Goal: Transaction & Acquisition: Purchase product/service

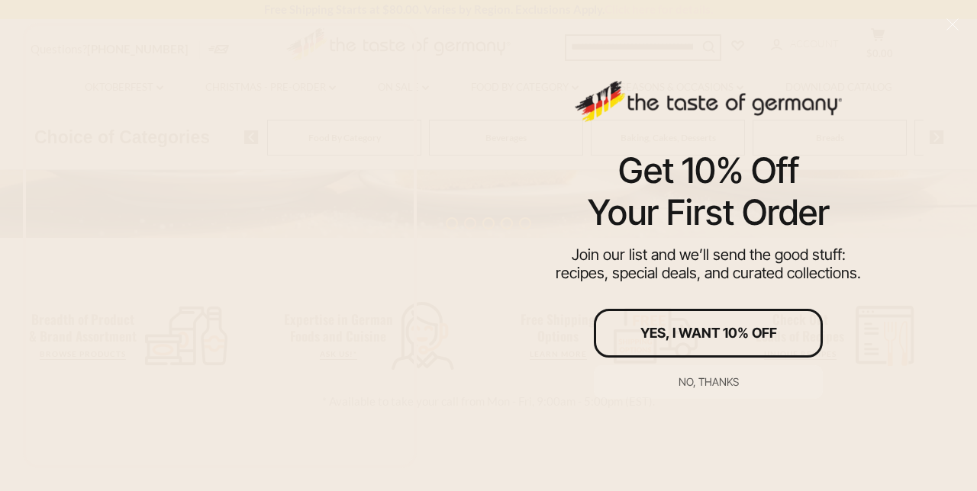
scroll to position [378, 0]
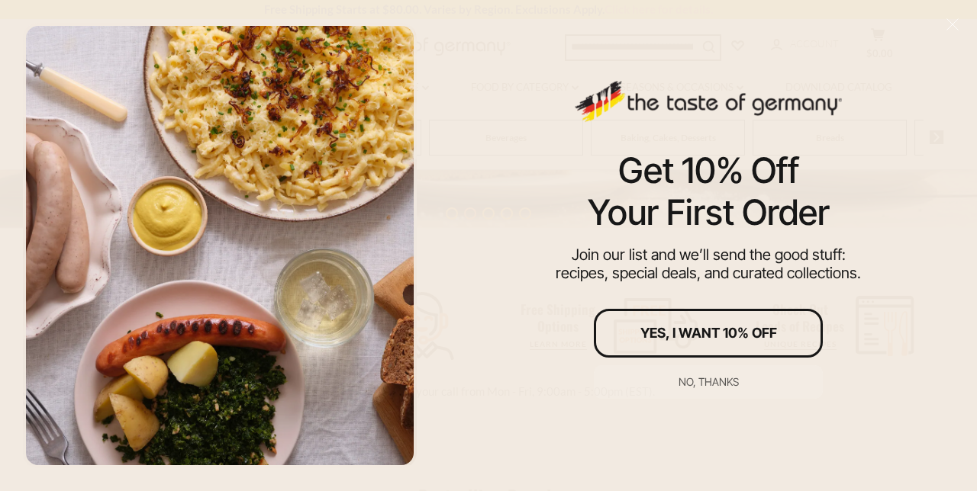
click at [708, 388] on div "No, thanks" at bounding box center [708, 382] width 60 height 11
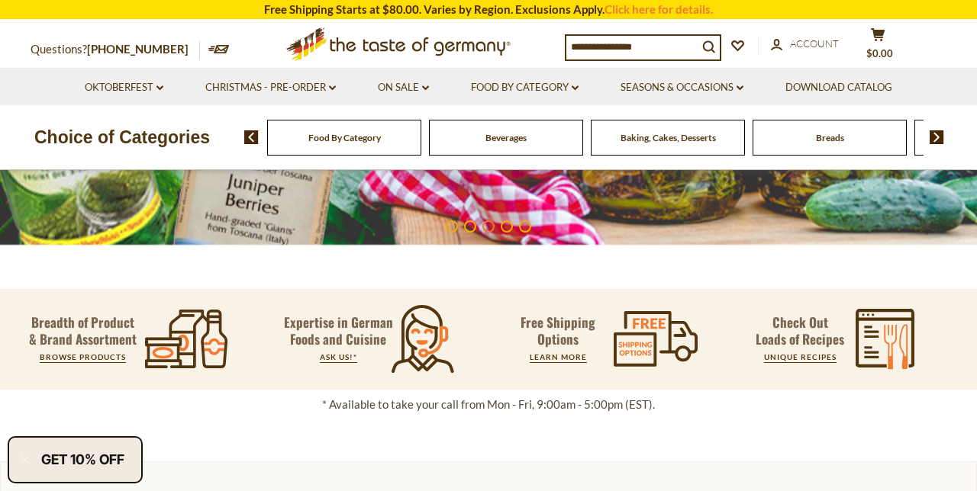
scroll to position [391, 0]
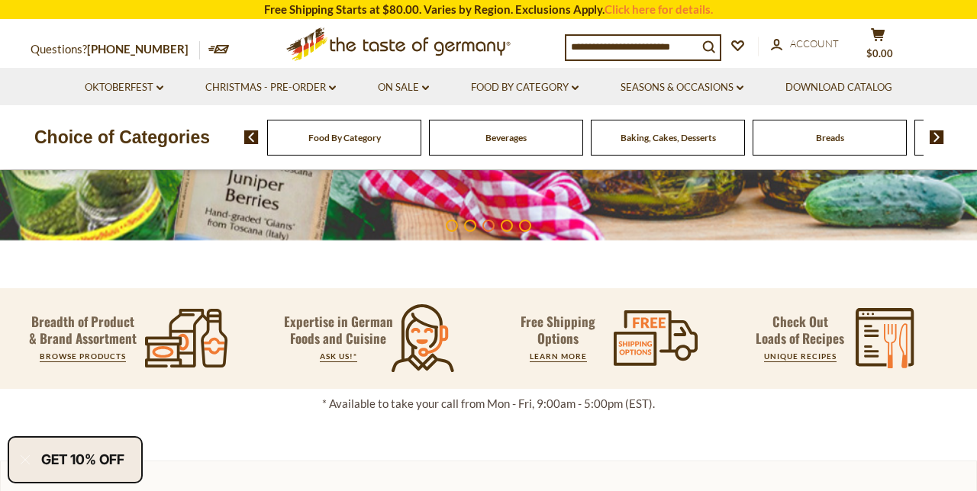
click at [375, 142] on span "Food By Category" at bounding box center [344, 137] width 72 height 11
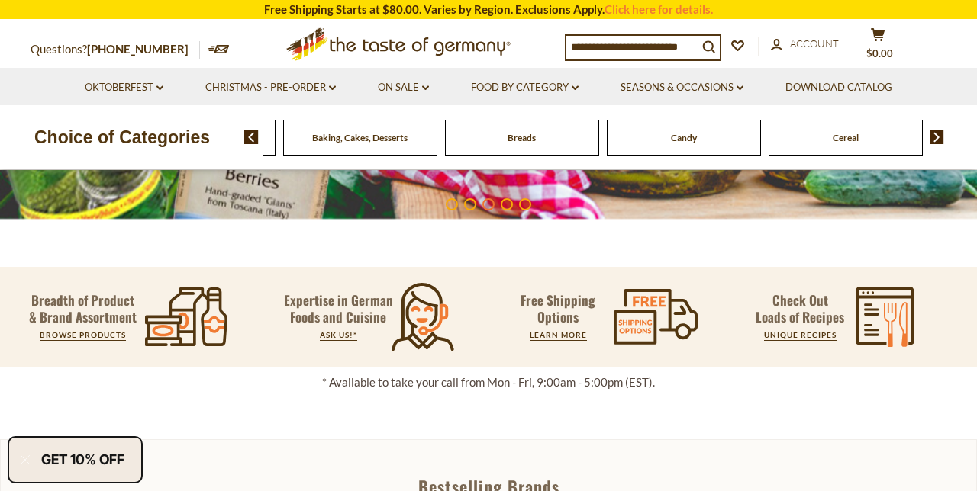
scroll to position [455, 0]
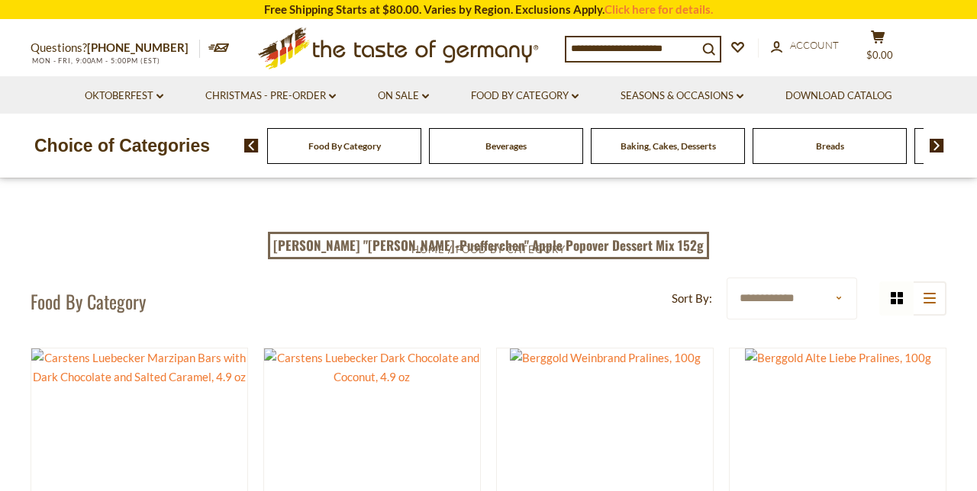
click at [940, 146] on img at bounding box center [936, 146] width 14 height 14
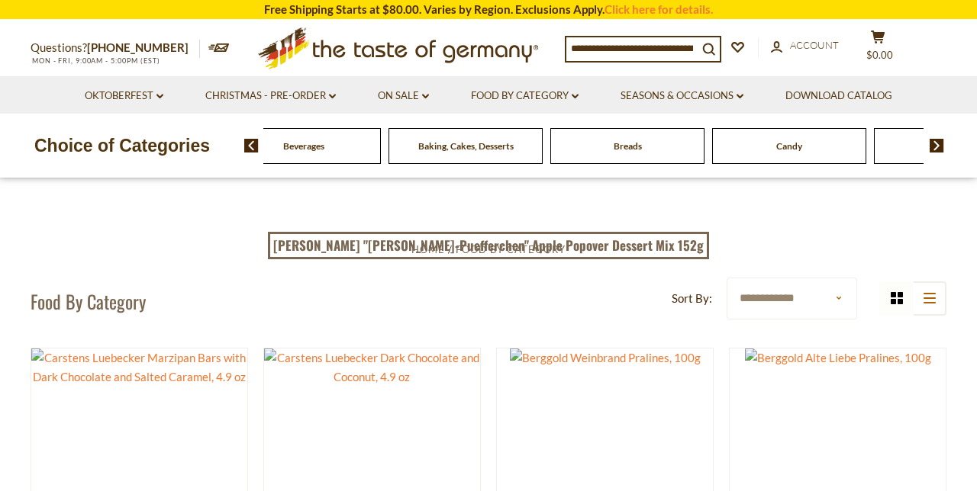
click at [941, 146] on img at bounding box center [936, 146] width 14 height 14
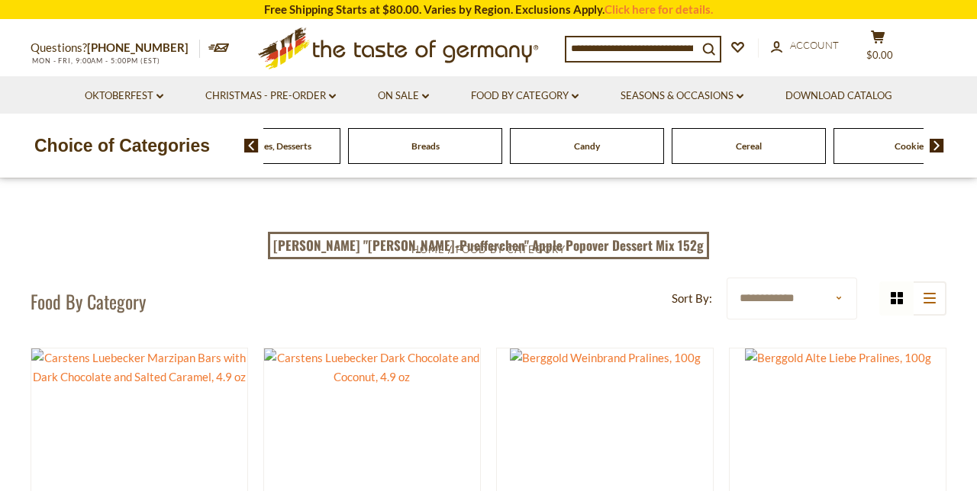
click at [941, 142] on img at bounding box center [936, 146] width 14 height 14
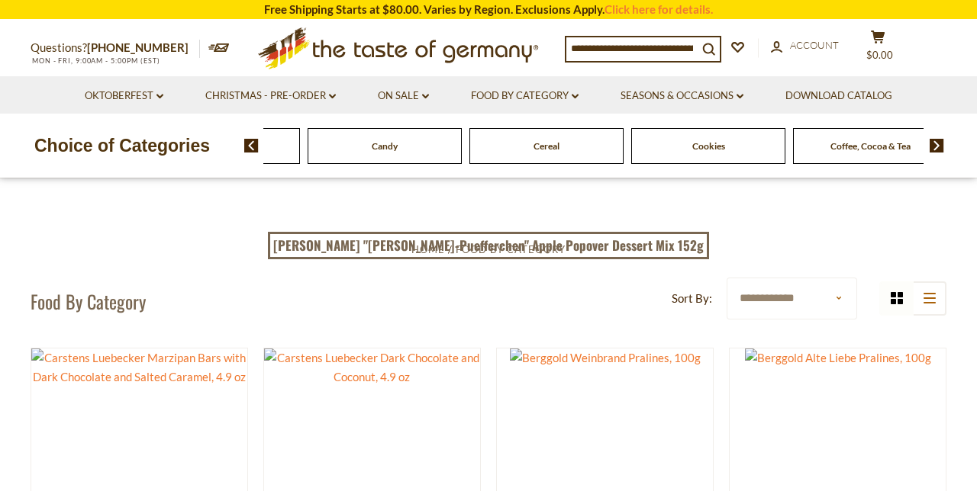
click at [940, 145] on img at bounding box center [936, 146] width 14 height 14
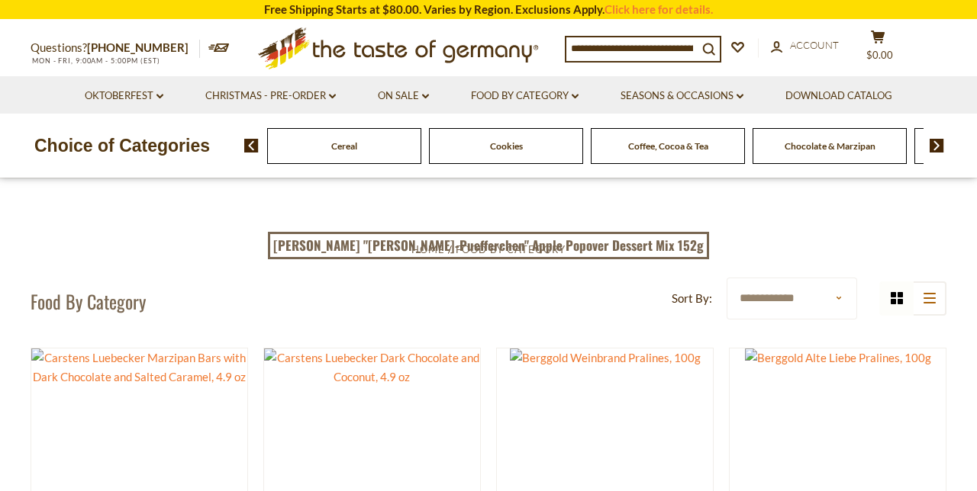
click at [941, 144] on img at bounding box center [936, 146] width 14 height 14
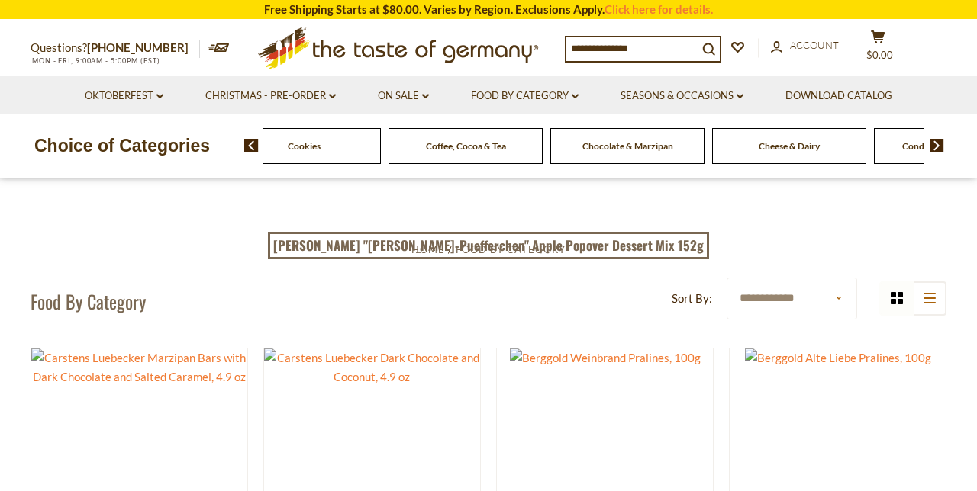
click at [941, 144] on img at bounding box center [936, 146] width 14 height 14
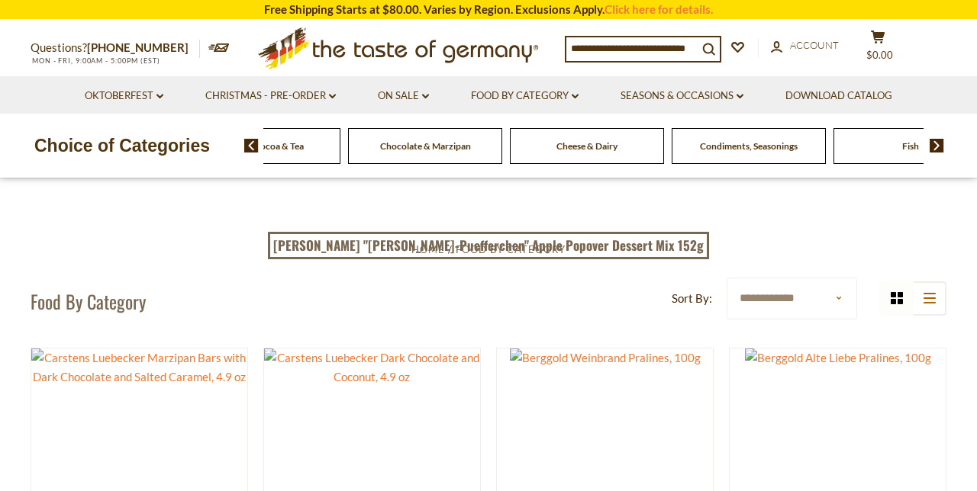
click at [938, 143] on img at bounding box center [936, 146] width 14 height 14
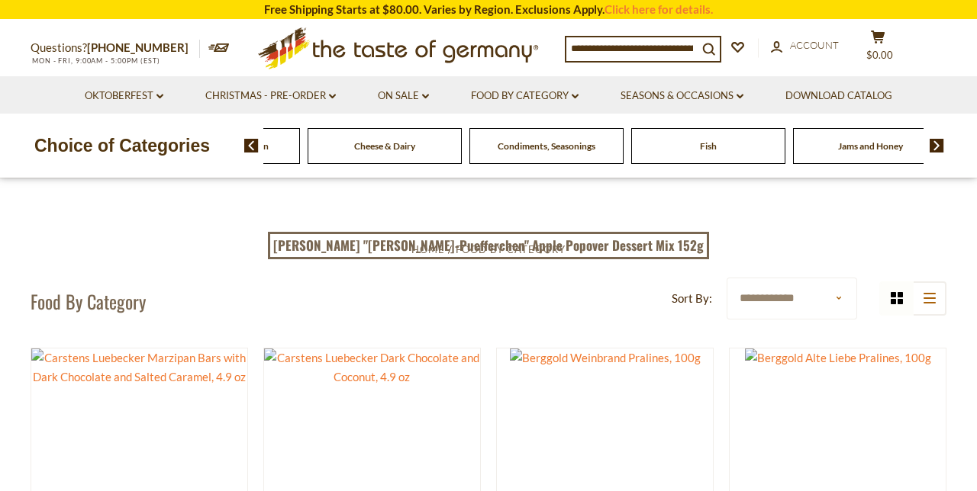
click at [940, 143] on img at bounding box center [936, 146] width 14 height 14
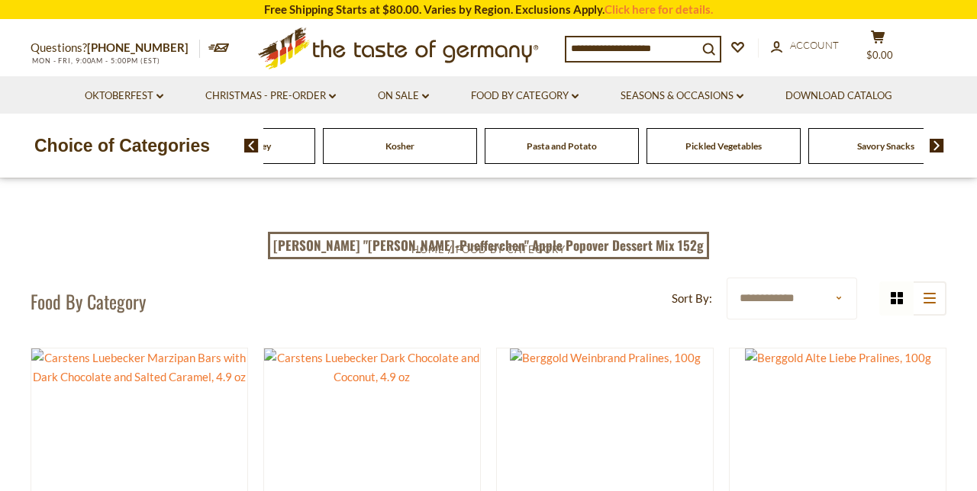
click at [249, 150] on img at bounding box center [251, 146] width 14 height 14
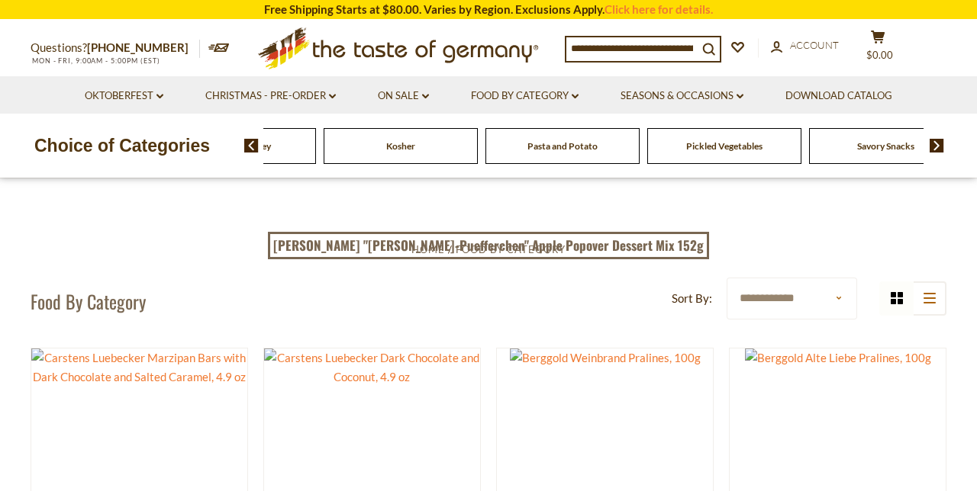
click at [254, 145] on img at bounding box center [251, 146] width 14 height 14
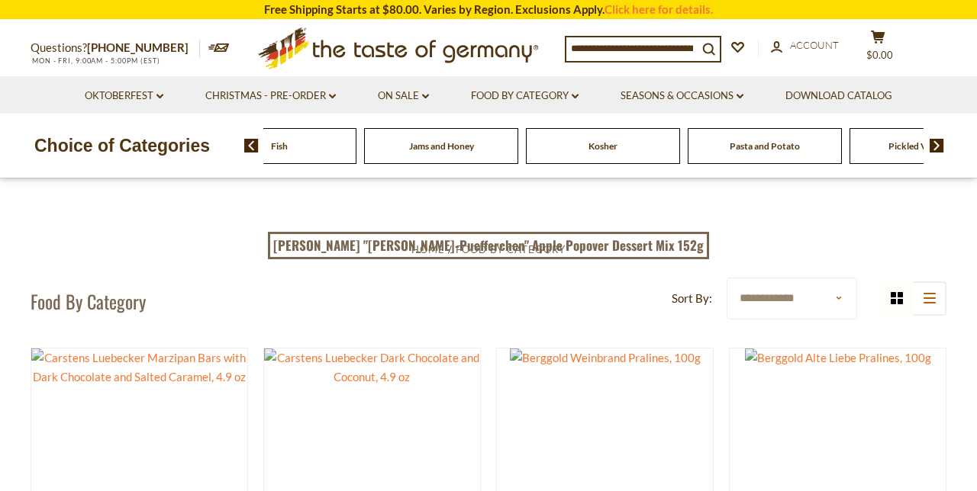
click at [250, 148] on img at bounding box center [251, 146] width 14 height 14
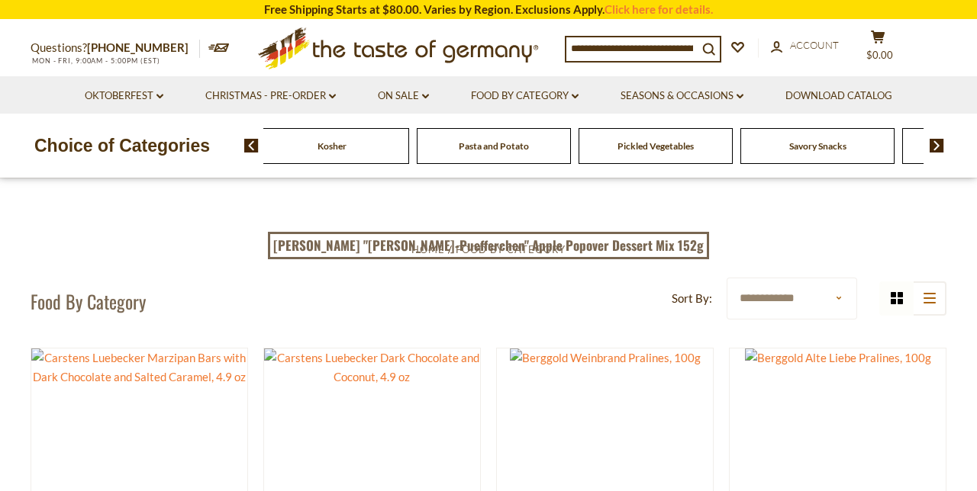
click at [932, 146] on img at bounding box center [936, 146] width 14 height 14
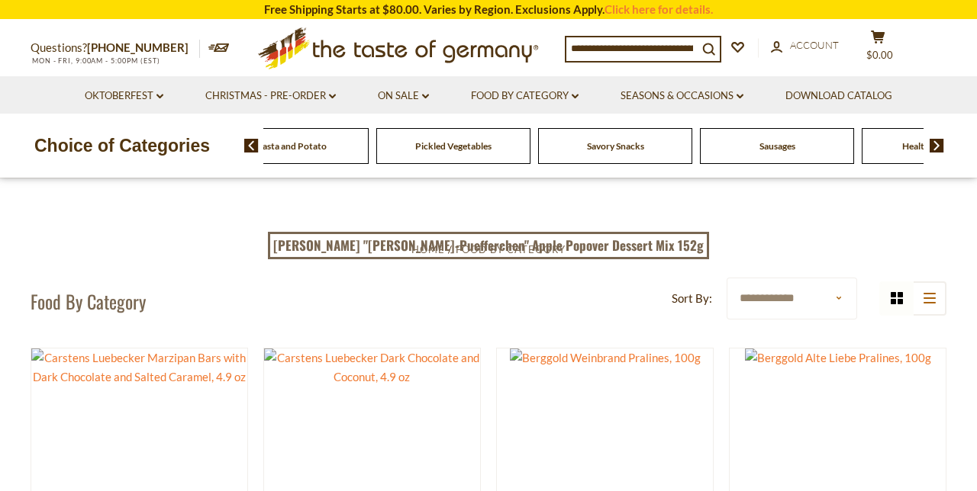
click at [941, 143] on img at bounding box center [936, 146] width 14 height 14
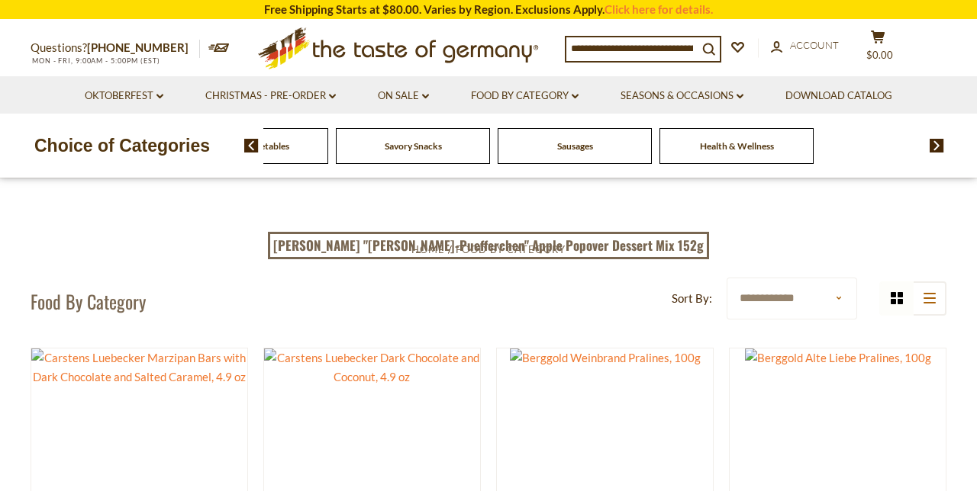
click at [938, 145] on img at bounding box center [936, 146] width 14 height 14
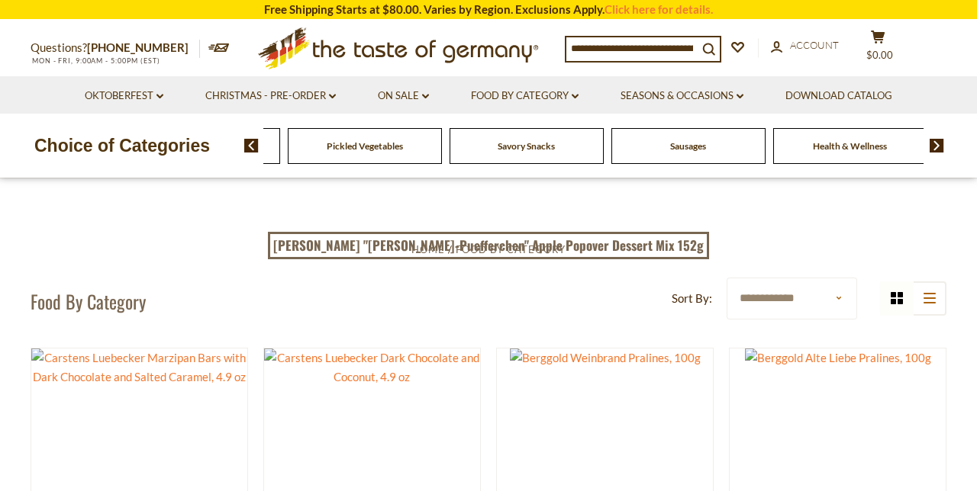
click at [942, 148] on img at bounding box center [936, 146] width 14 height 14
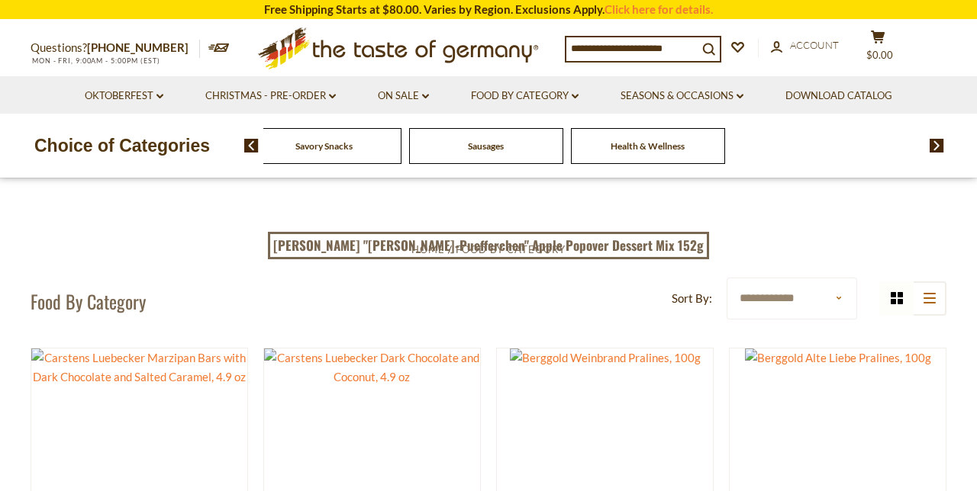
click at [254, 146] on img at bounding box center [251, 146] width 14 height 14
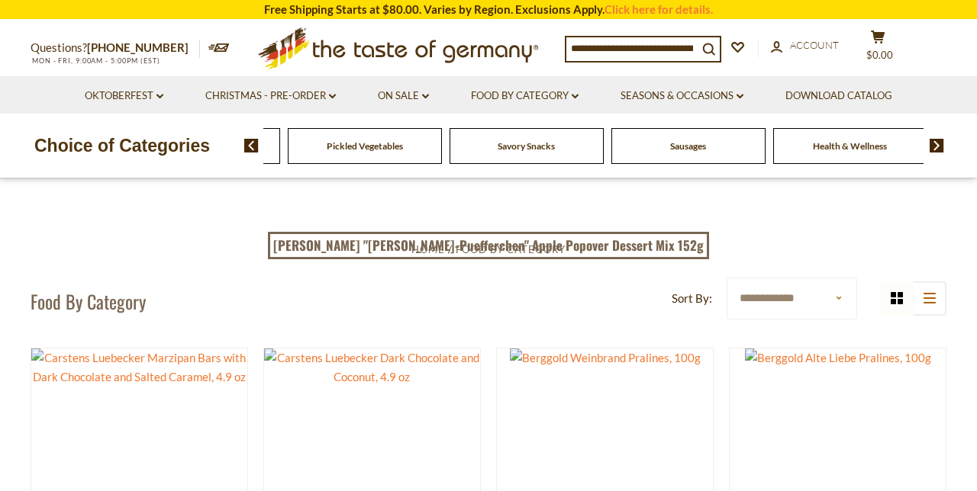
click at [256, 152] on img at bounding box center [251, 146] width 14 height 14
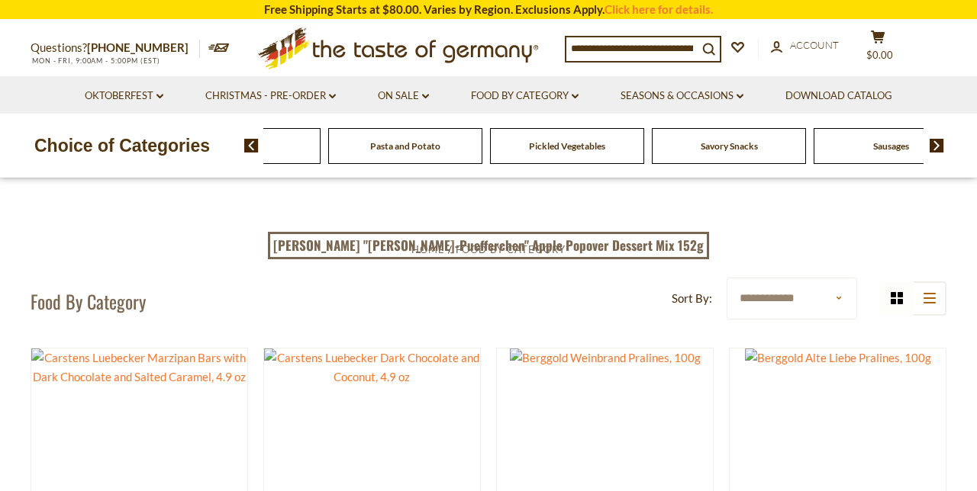
click at [254, 153] on img at bounding box center [251, 146] width 14 height 14
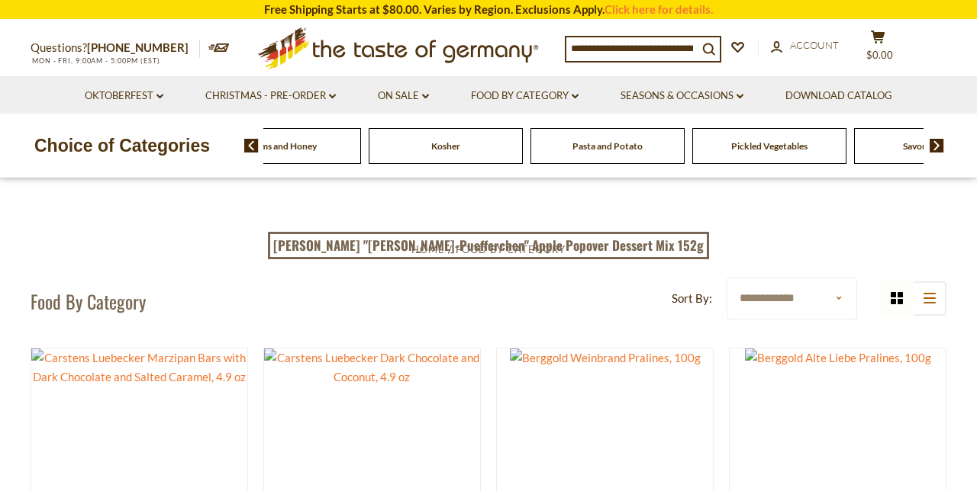
click at [247, 152] on img at bounding box center [251, 146] width 14 height 14
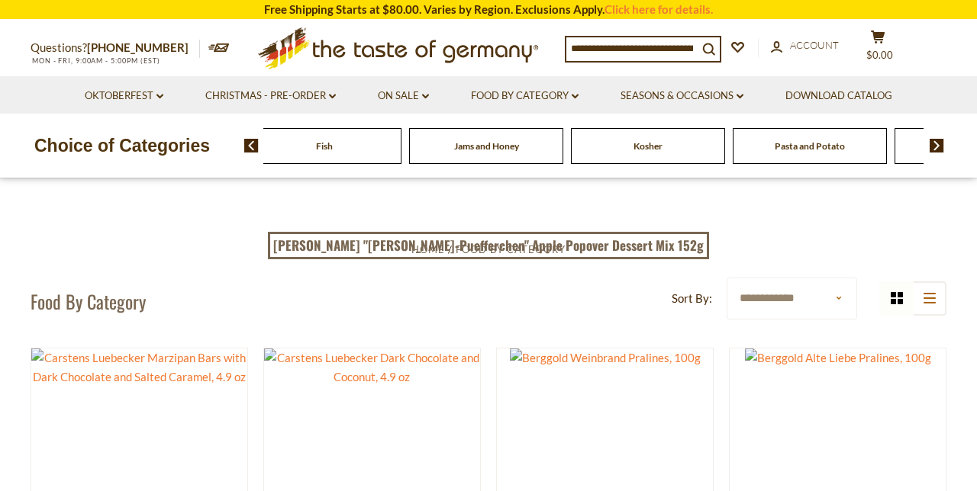
click at [257, 132] on div "Food By Category Beverages Baking, Cakes, Desserts Breads Candy Cereal Cookies …" at bounding box center [610, 145] width 732 height 37
click at [254, 146] on img at bounding box center [251, 146] width 14 height 14
click at [657, 40] on input at bounding box center [631, 47] width 131 height 21
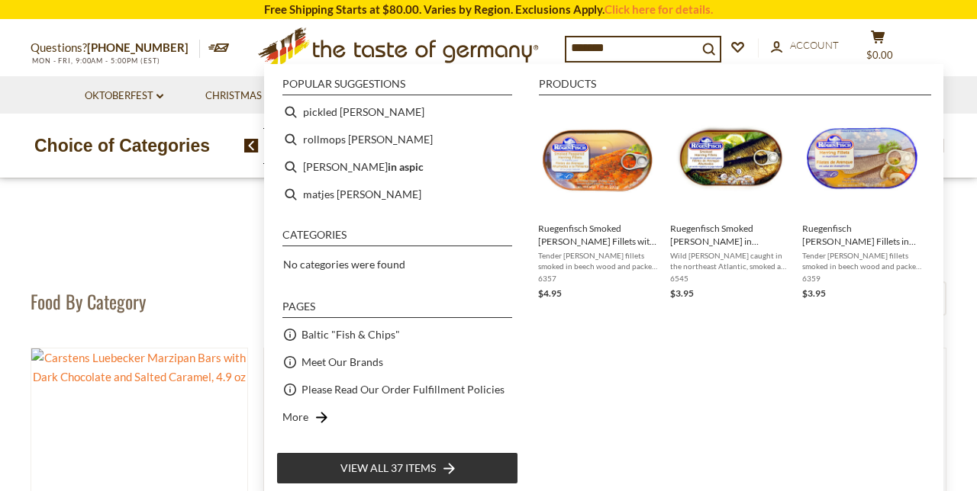
type input "*******"
click at [715, 45] on icon "search_icon" at bounding box center [708, 49] width 13 height 13
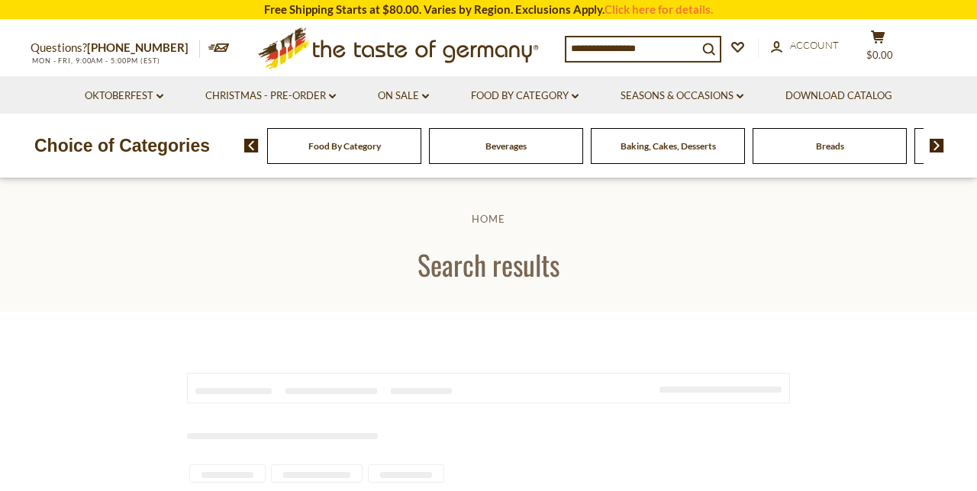
type input "*******"
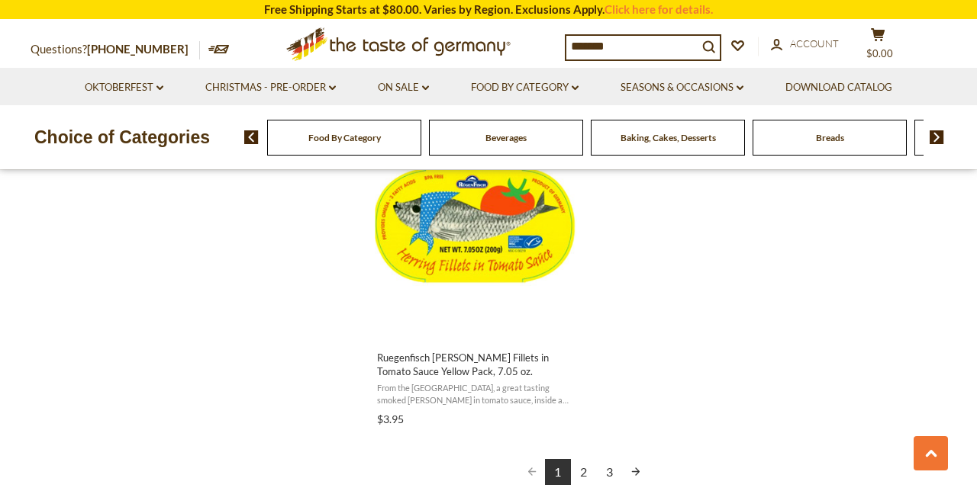
scroll to position [2676, 0]
click at [583, 475] on link "2" at bounding box center [584, 472] width 26 height 26
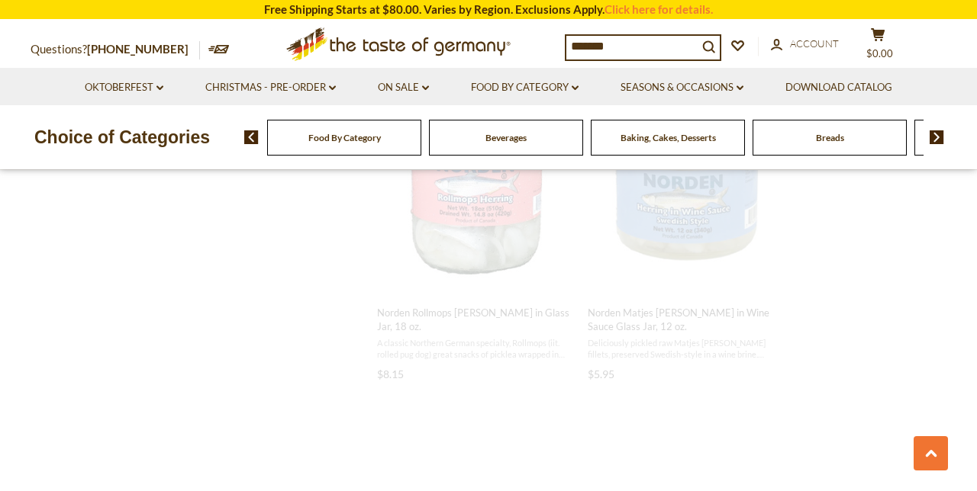
scroll to position [945, 0]
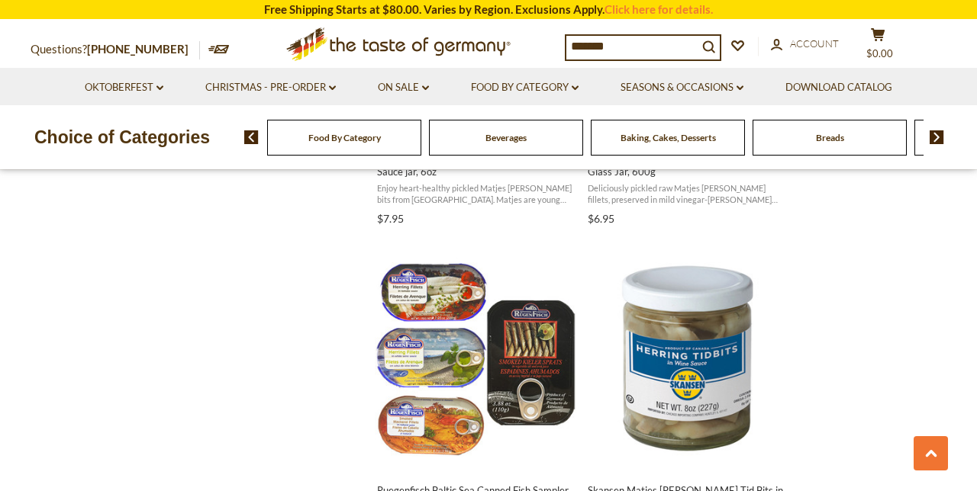
scroll to position [1214, 0]
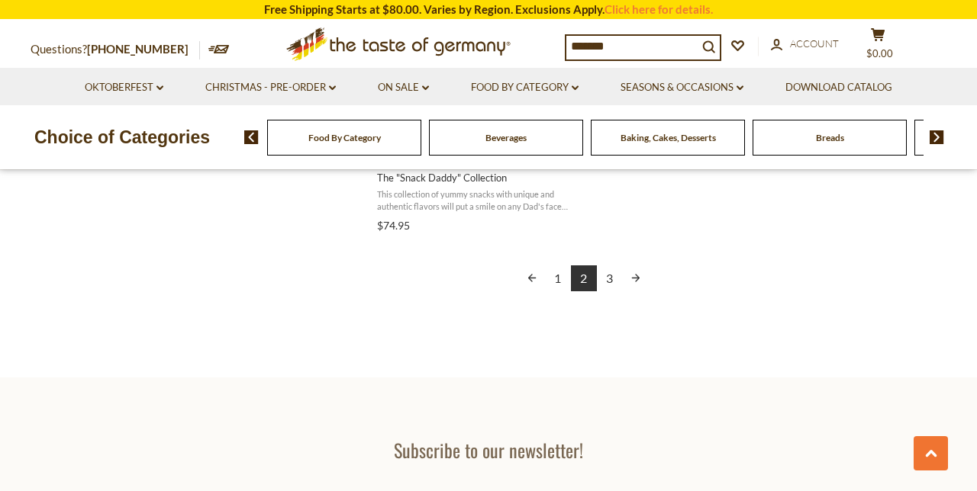
click at [611, 266] on link "3" at bounding box center [610, 279] width 26 height 26
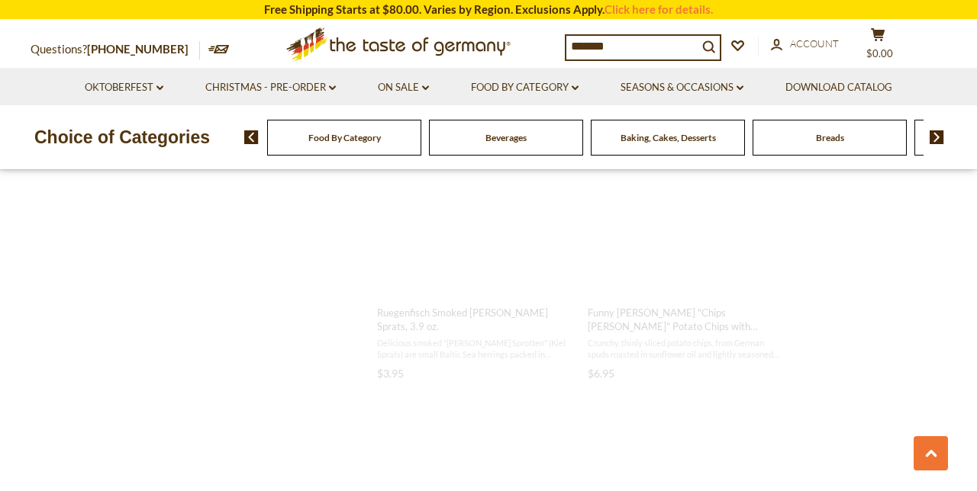
scroll to position [1338, 0]
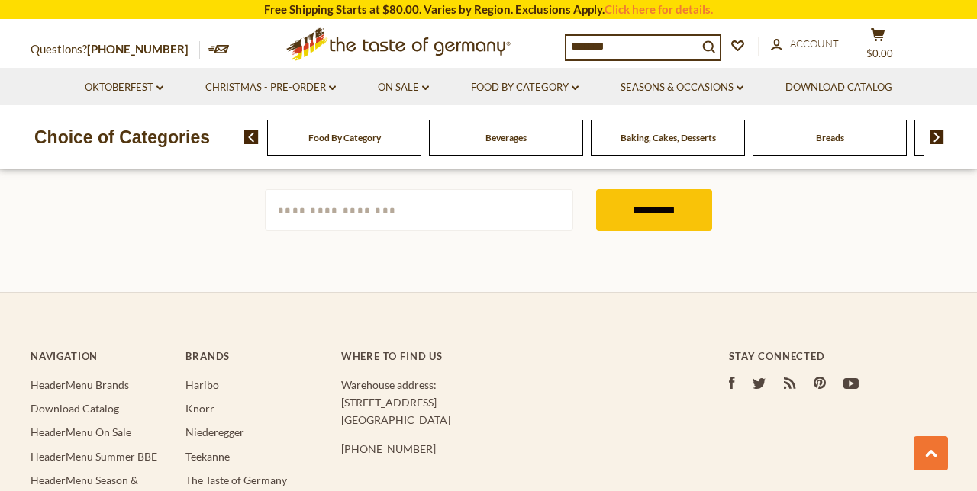
scroll to position [1850, 0]
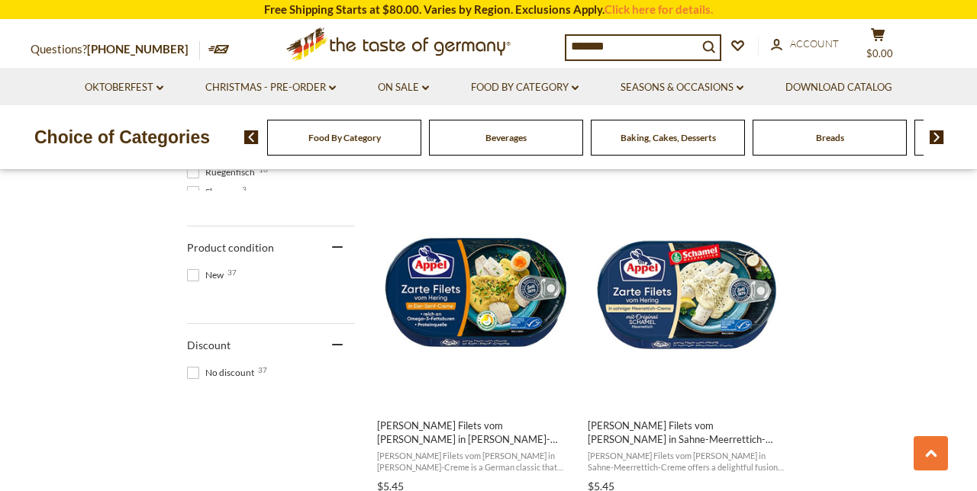
scroll to position [1009, 0]
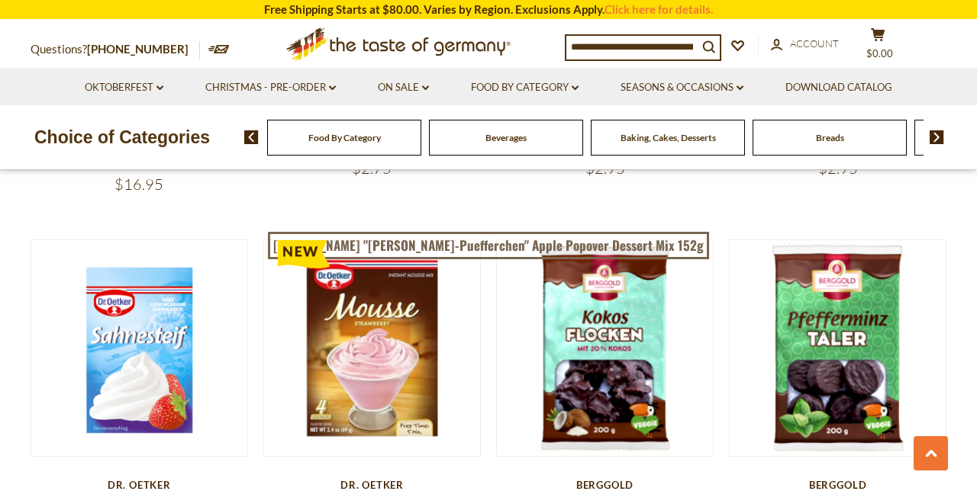
scroll to position [1227, 0]
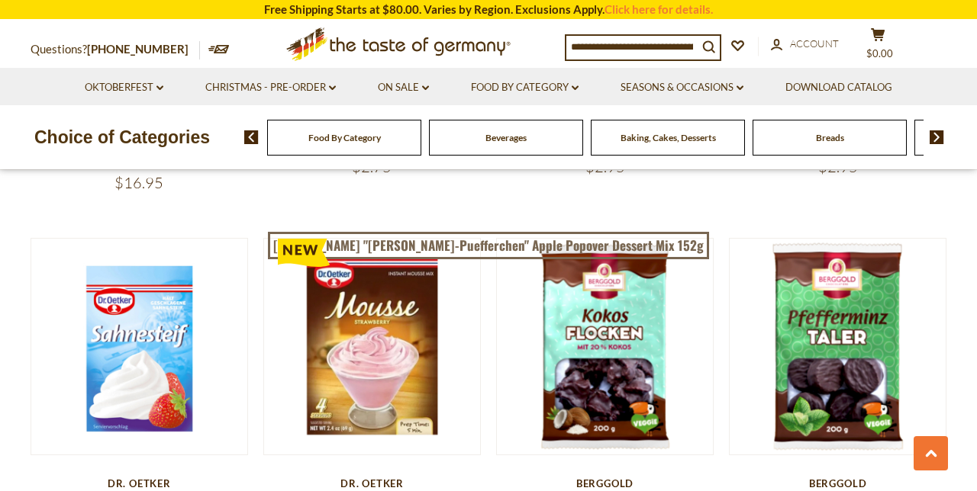
click at [356, 139] on span "Food By Category" at bounding box center [344, 137] width 72 height 11
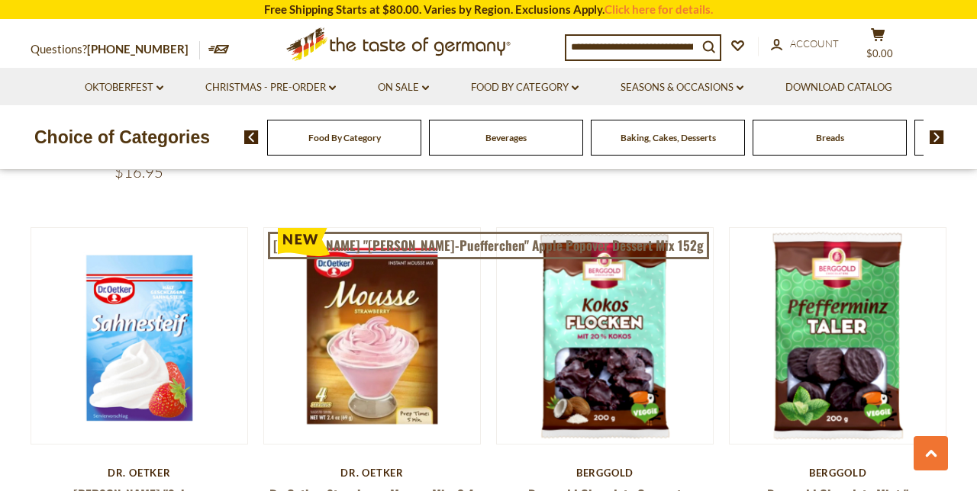
scroll to position [1291, 0]
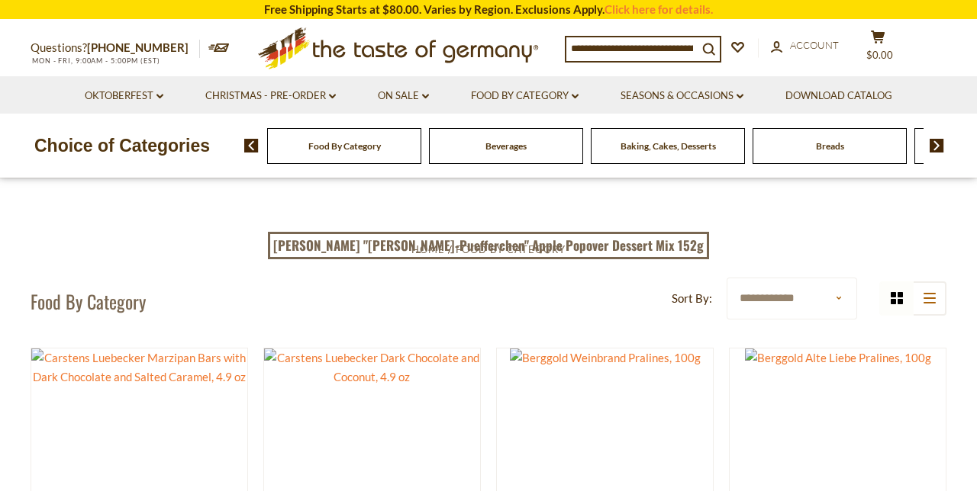
click at [237, 142] on span at bounding box center [246, 146] width 26 height 14
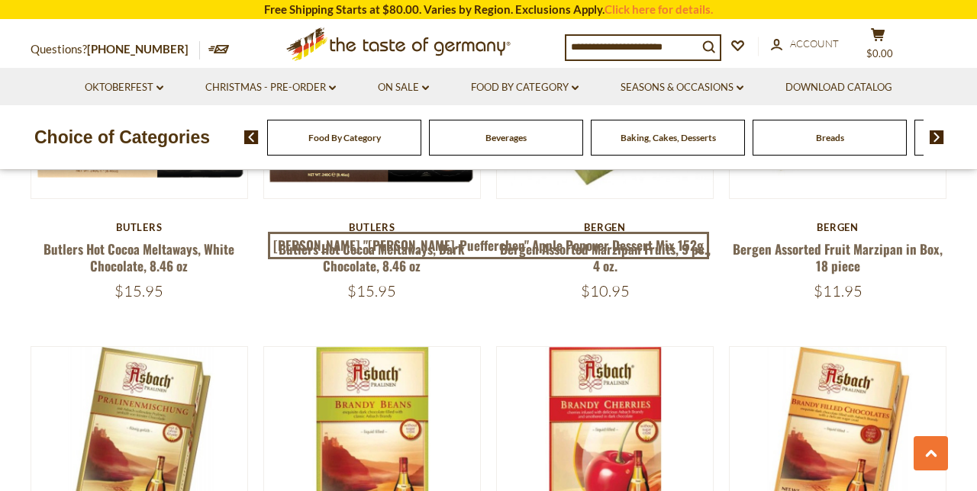
scroll to position [2239, 0]
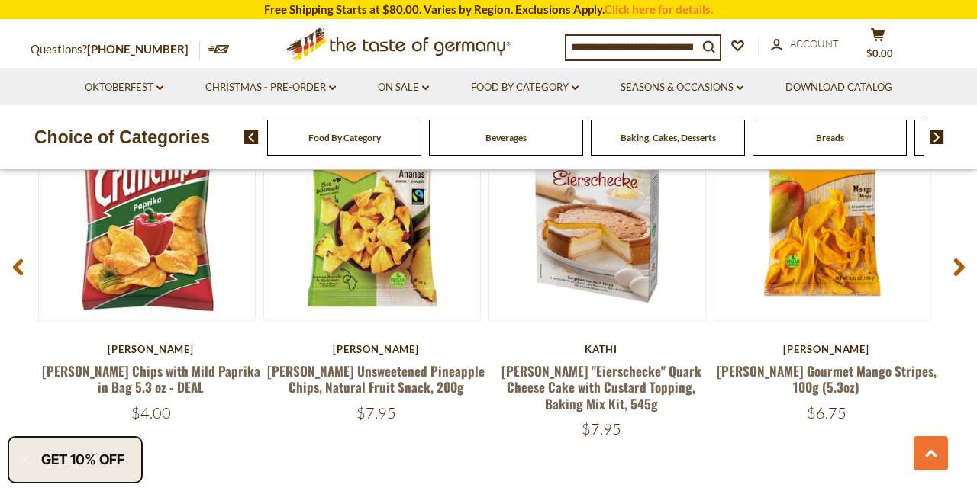
scroll to position [1216, 0]
